Goal: Information Seeking & Learning: Check status

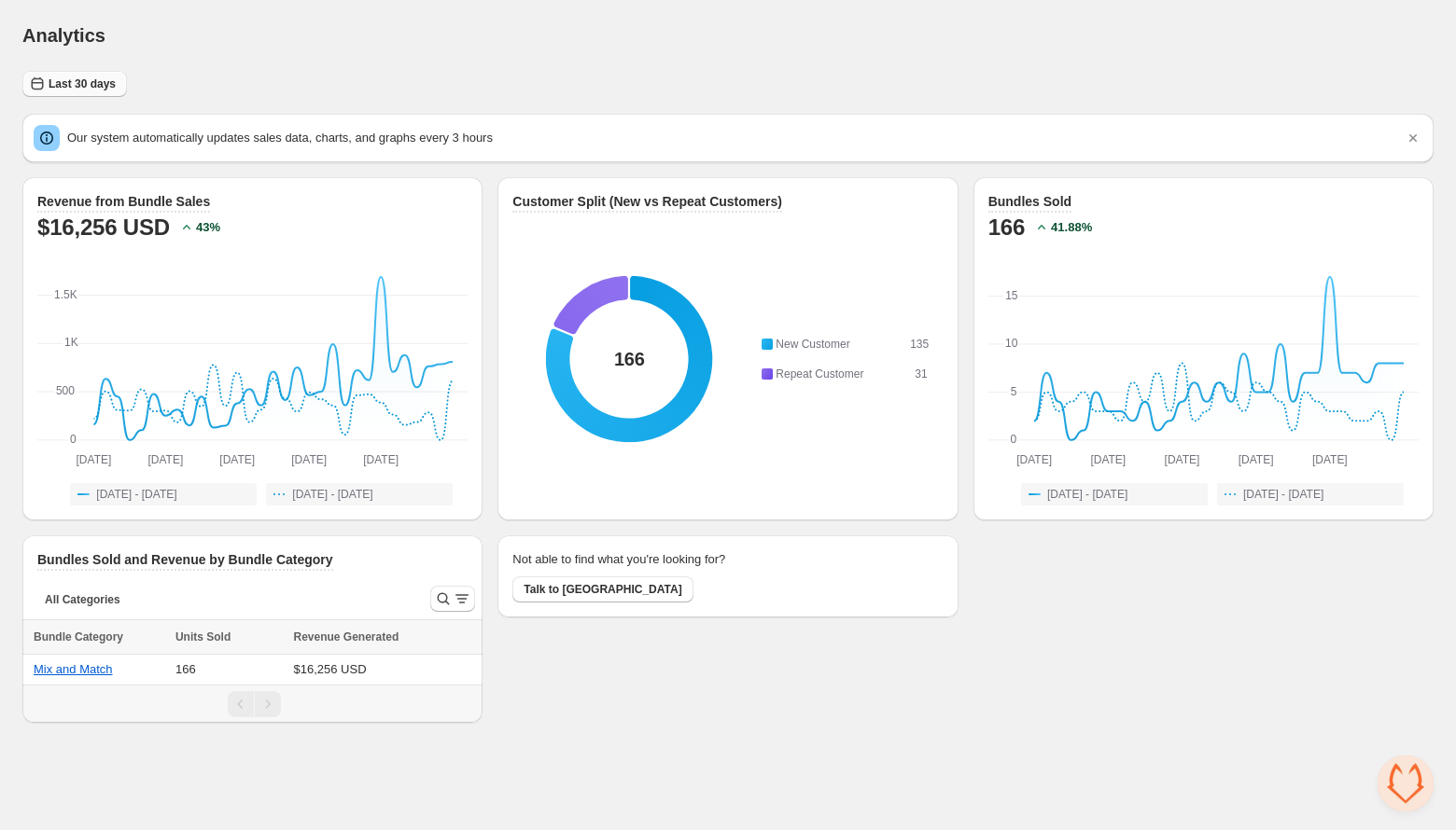
click at [86, 88] on span "Last 30 days" at bounding box center [82, 83] width 68 height 14
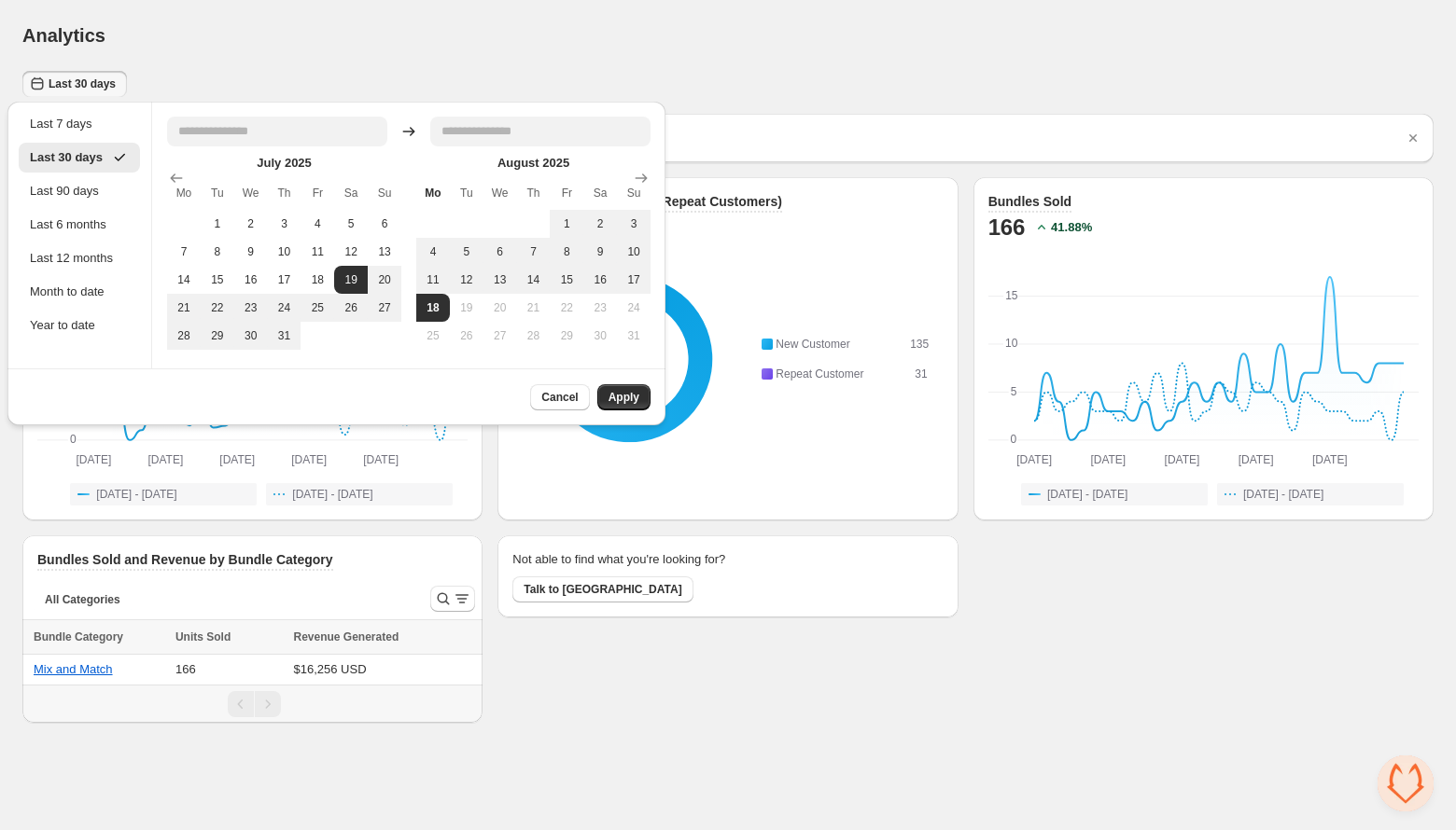
click at [571, 205] on th "Fr" at bounding box center [567, 192] width 34 height 34
click at [571, 217] on button "1" at bounding box center [567, 223] width 34 height 28
type input "**********"
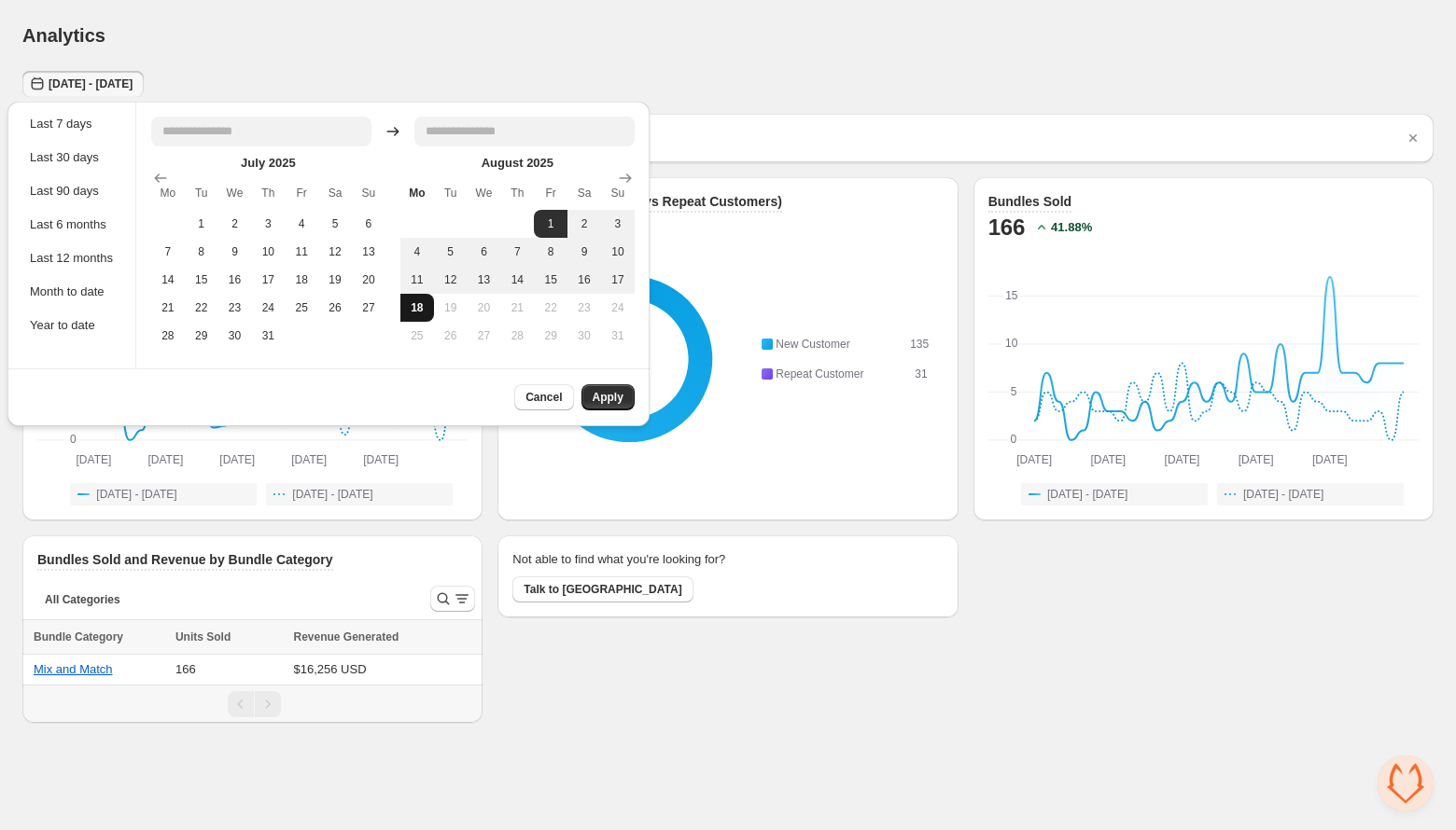
click at [420, 307] on button "18" at bounding box center [417, 307] width 34 height 28
type input "**********"
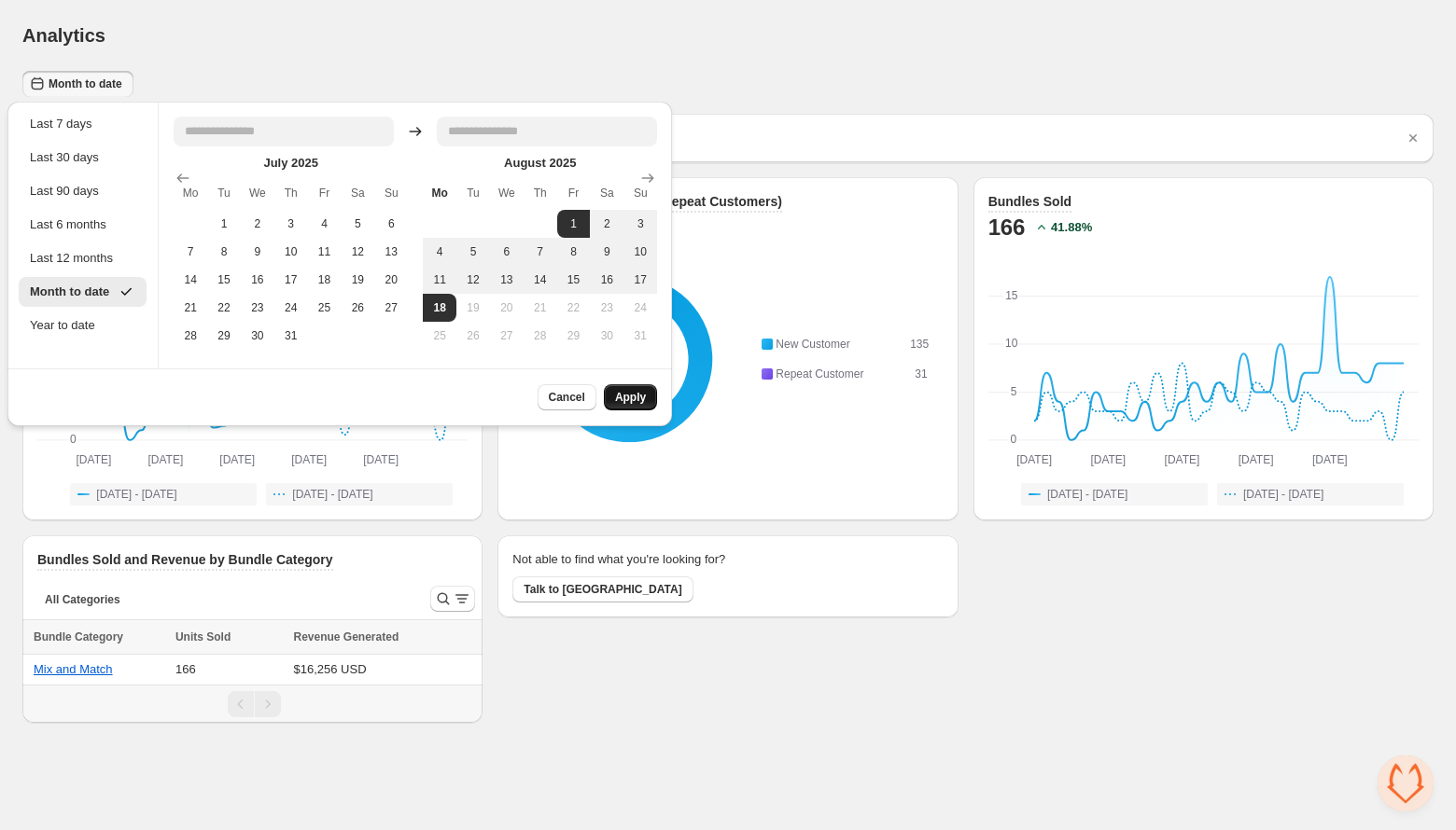
click at [631, 393] on span "Apply" at bounding box center [630, 397] width 31 height 14
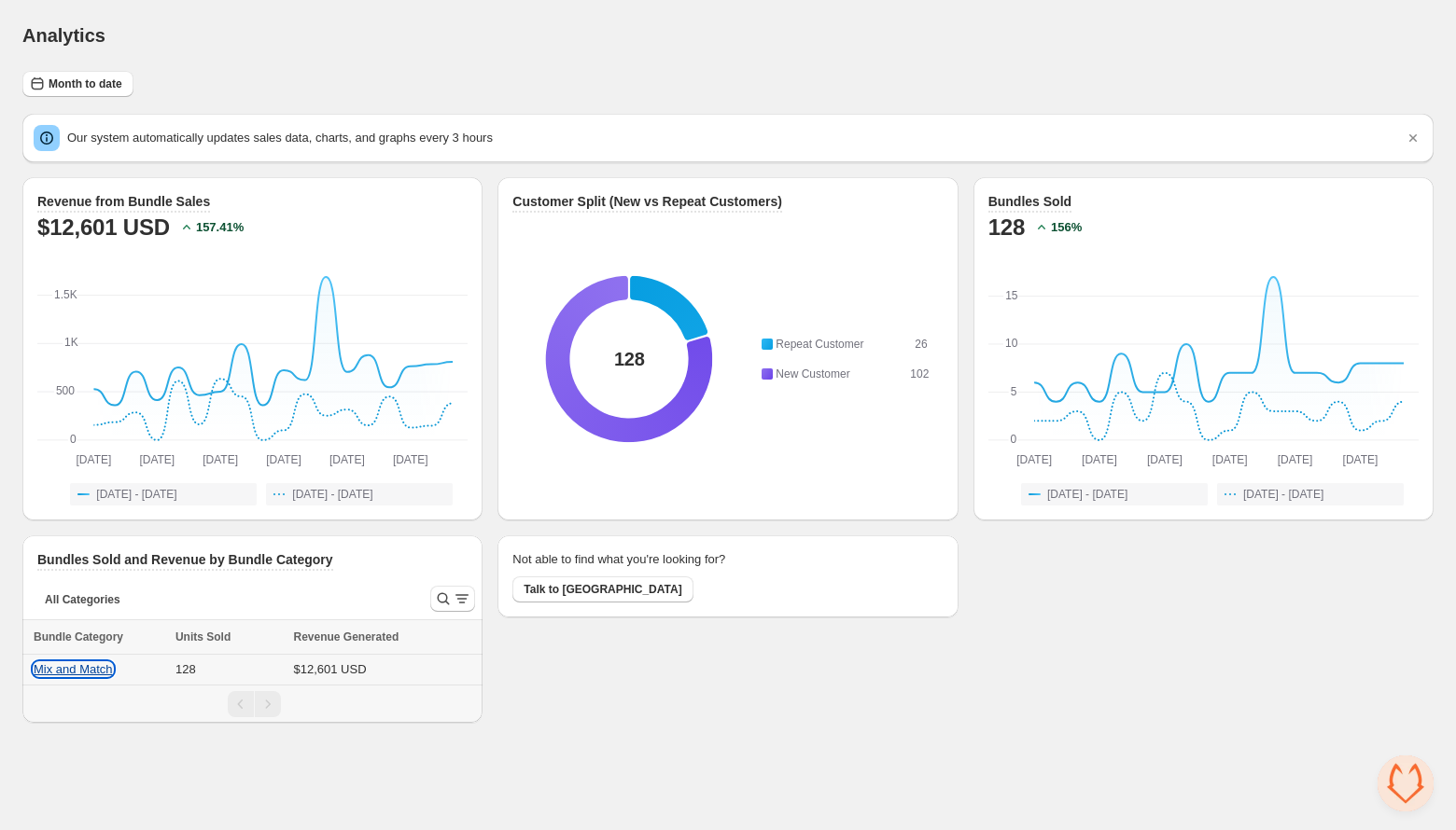
click at [65, 664] on button "Mix and Match" at bounding box center [73, 670] width 79 height 14
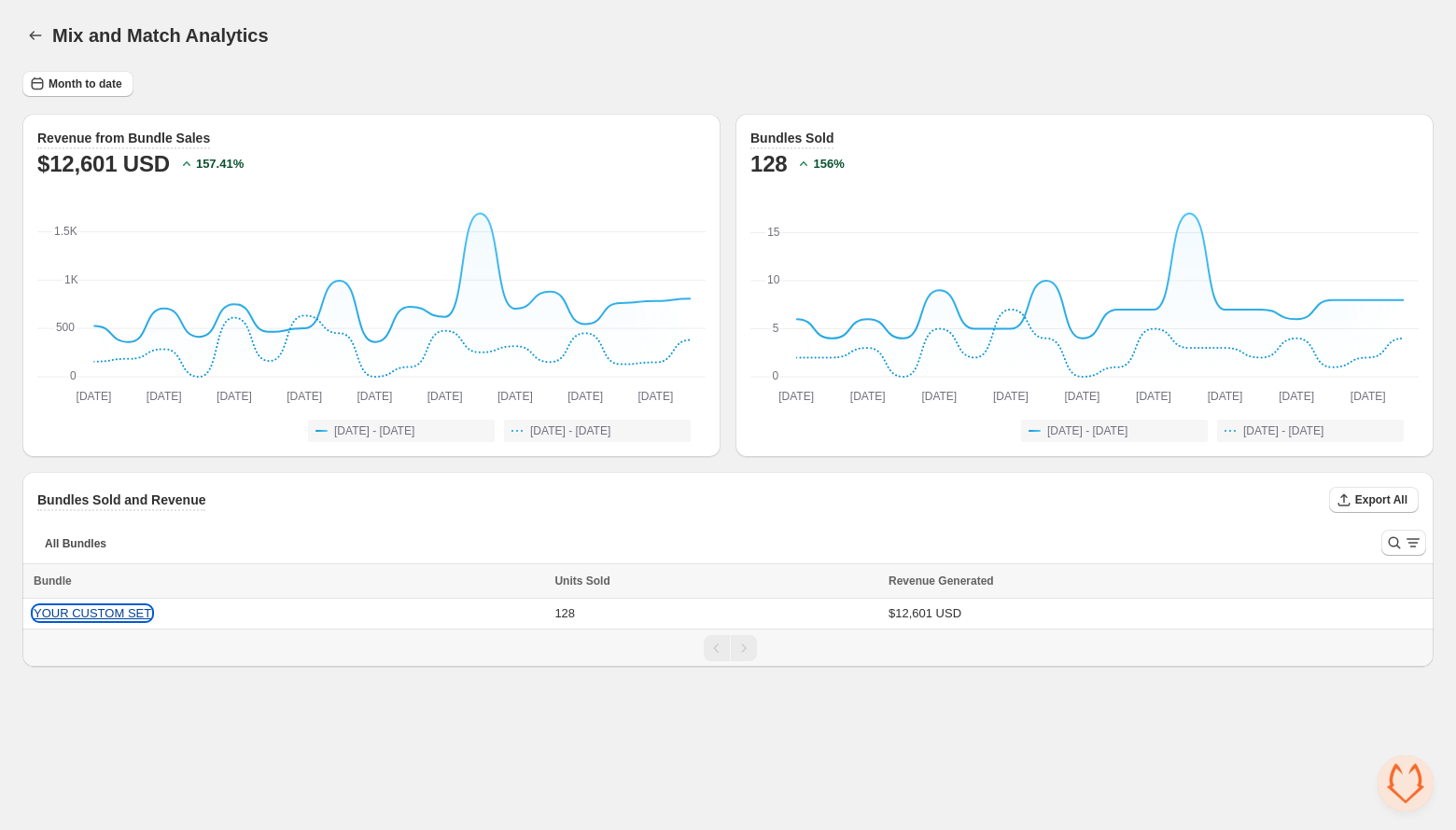
click at [109, 610] on button "YOUR CUSTOM SET" at bounding box center [93, 614] width 118 height 14
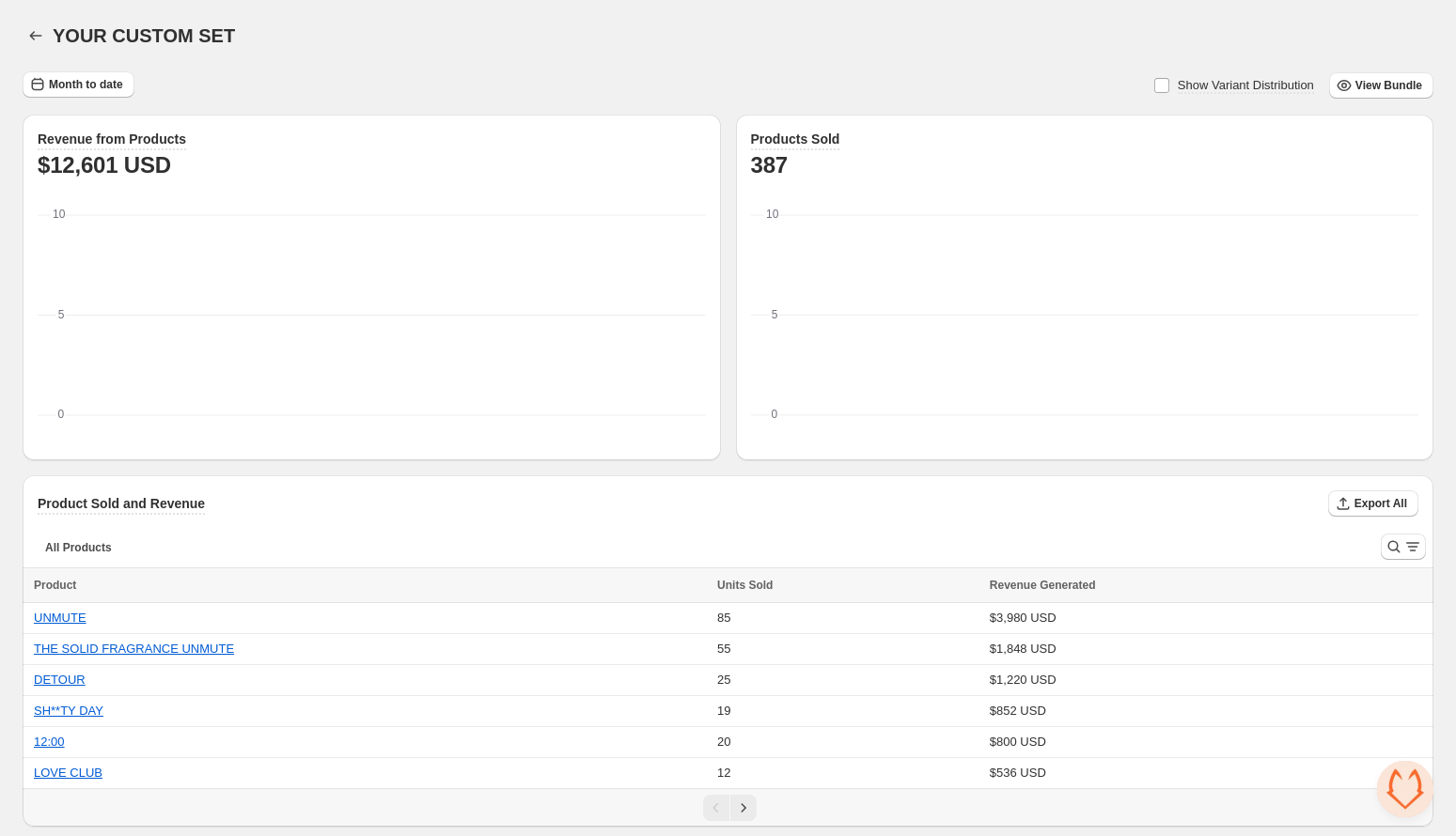
scroll to position [1, 0]
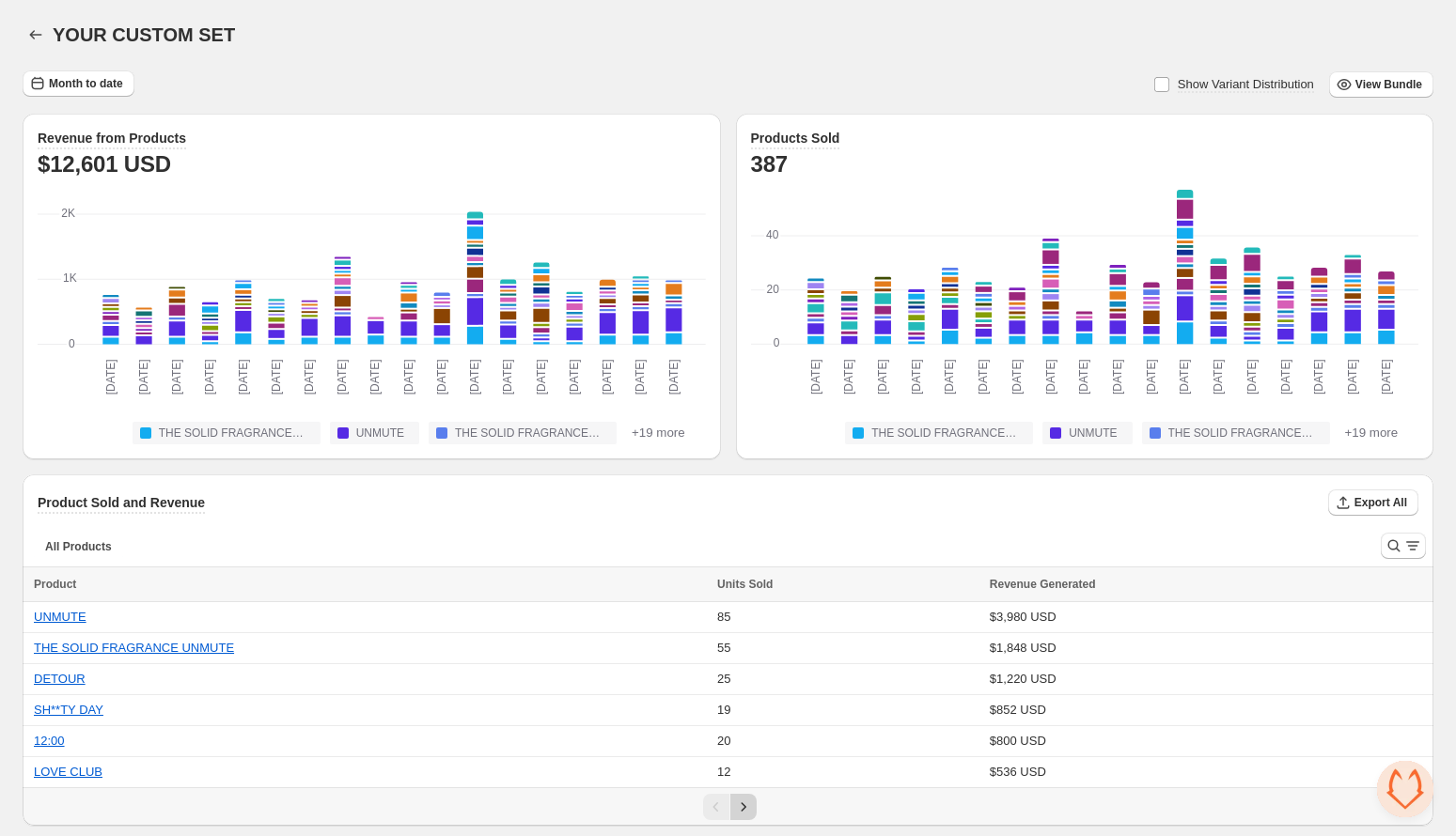
click at [744, 798] on icon "Next" at bounding box center [743, 807] width 18 height 18
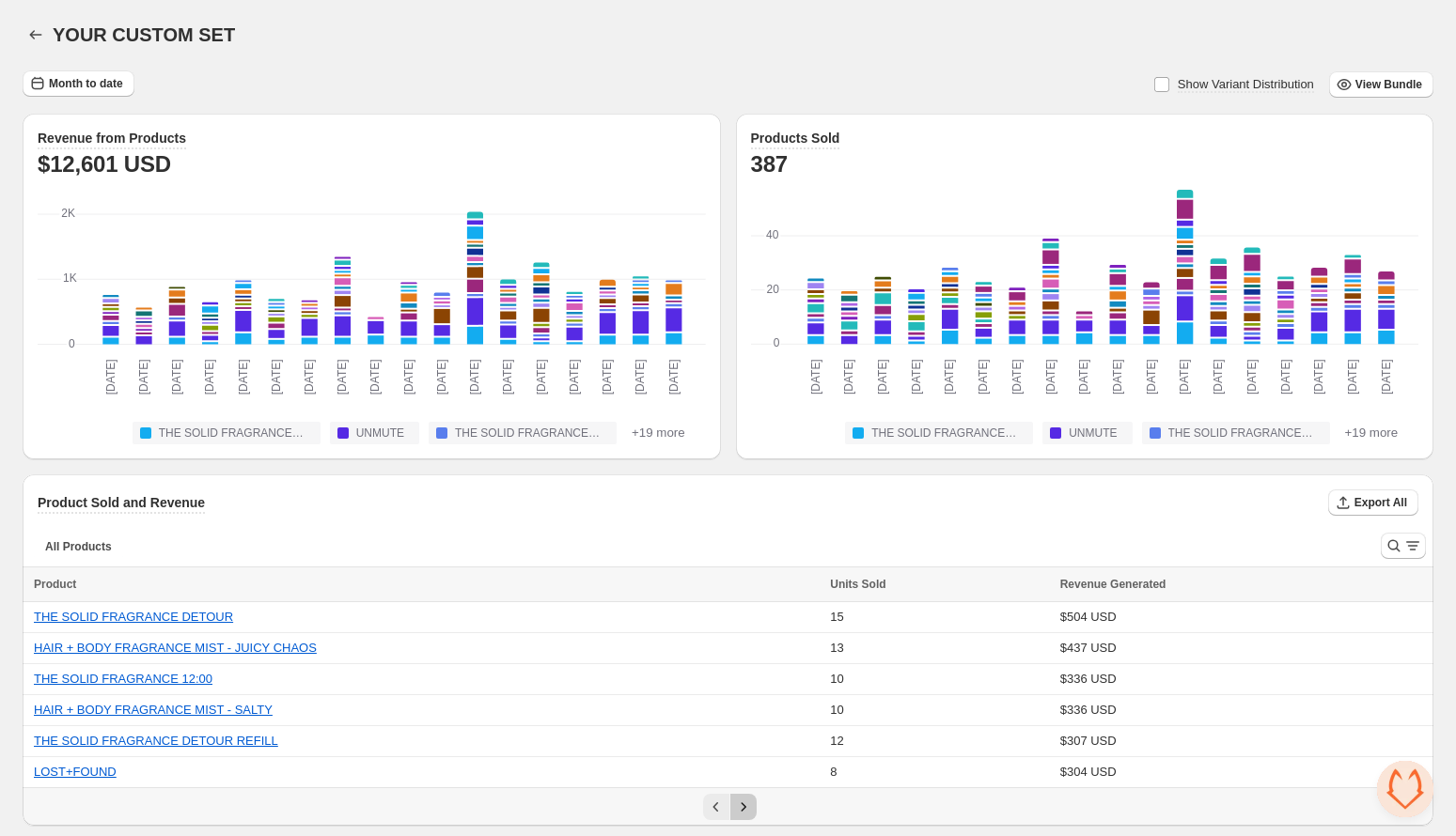
click at [744, 798] on icon "Next" at bounding box center [743, 807] width 18 height 18
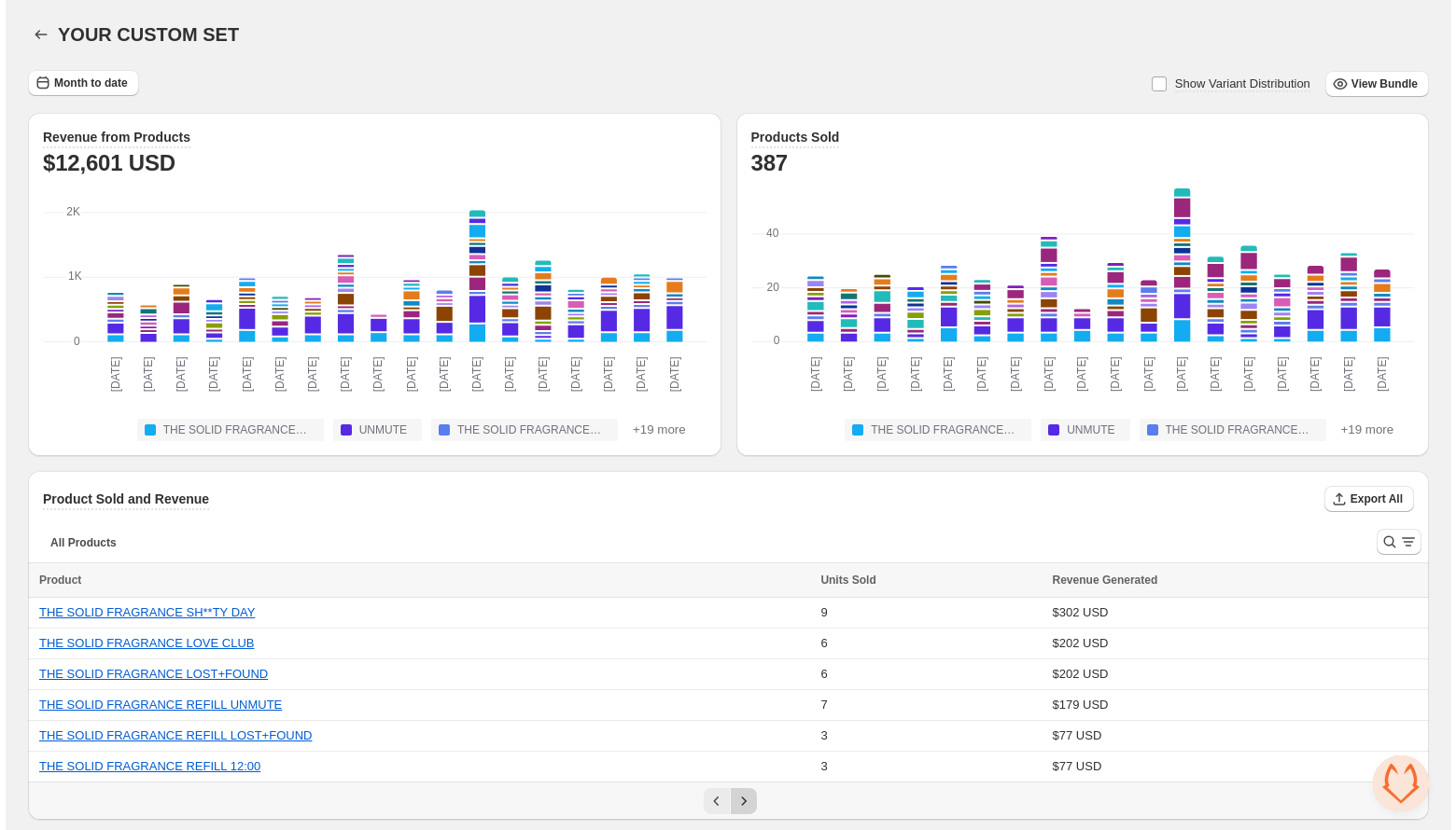
scroll to position [0, 0]
